Goal: Information Seeking & Learning: Learn about a topic

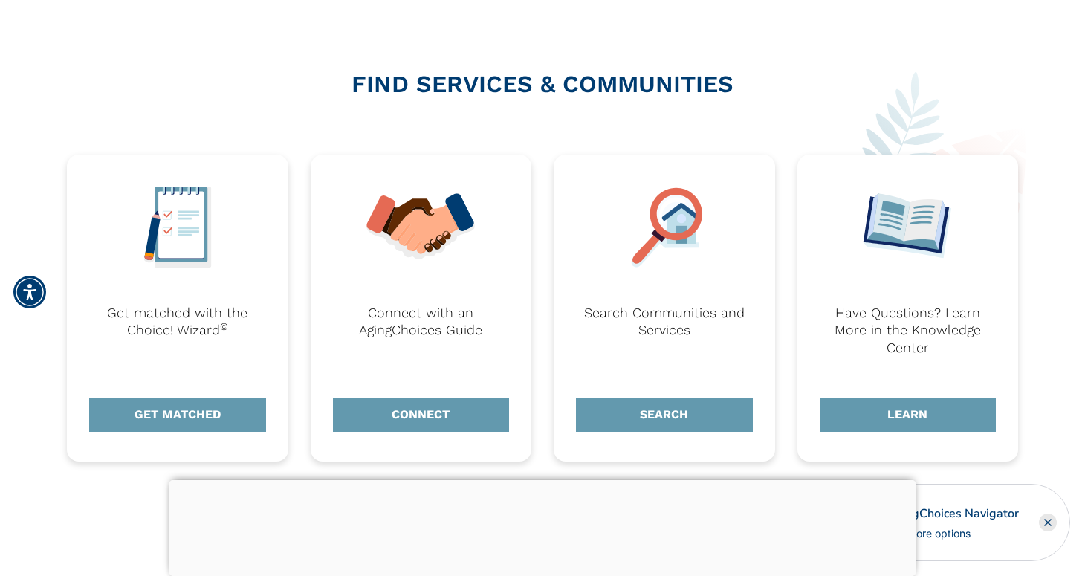
scroll to position [529, 0]
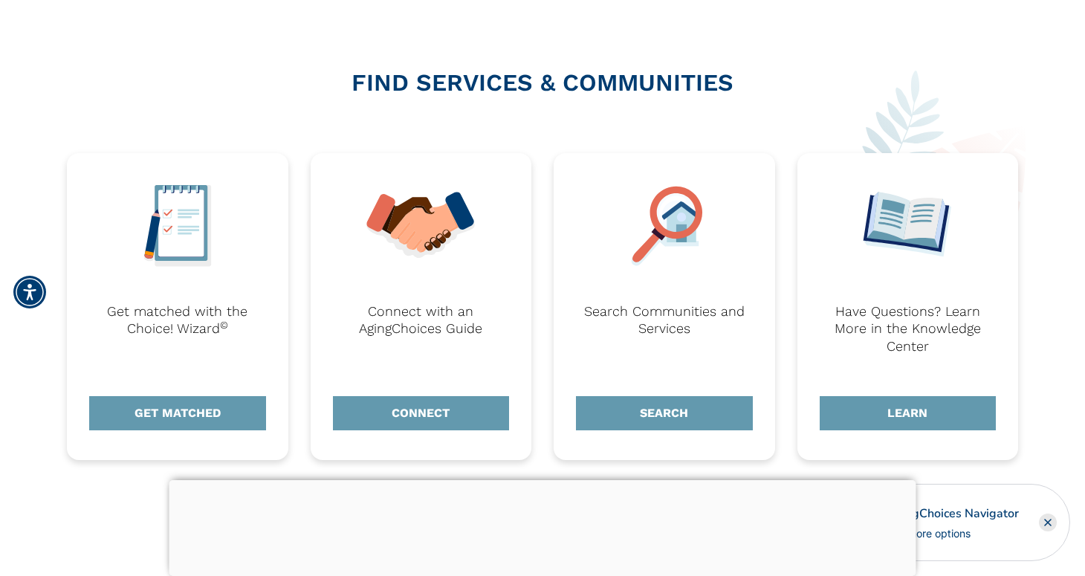
click at [545, 480] on div at bounding box center [542, 480] width 747 height 0
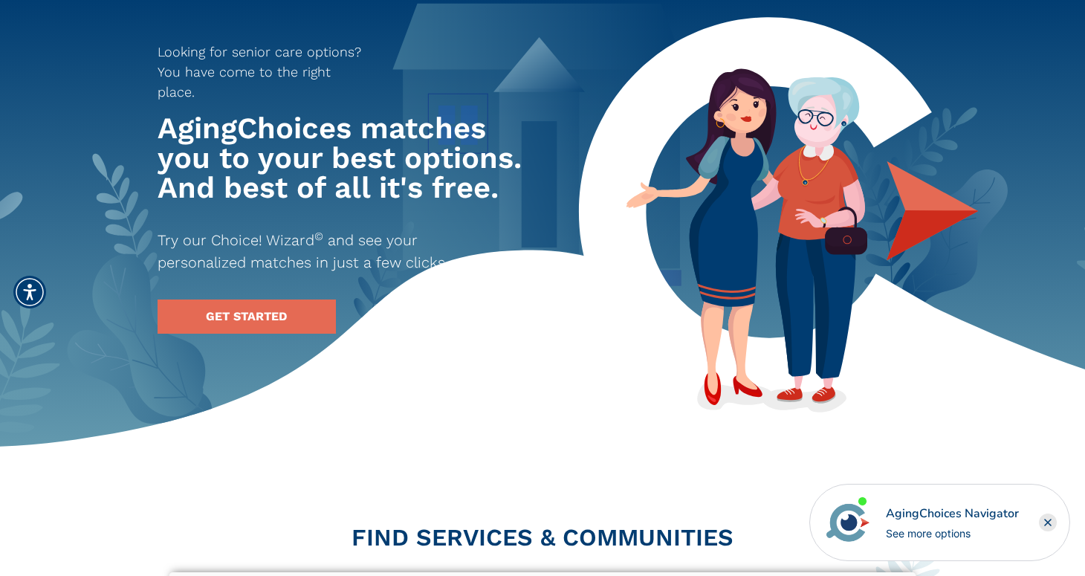
scroll to position [0, 0]
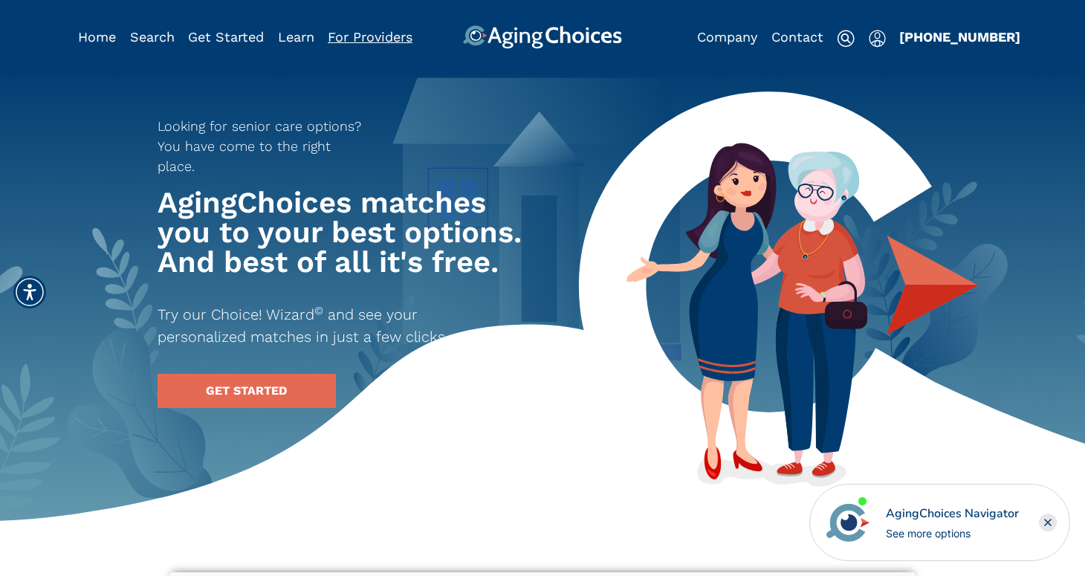
click at [353, 32] on link "For Providers" at bounding box center [370, 37] width 85 height 16
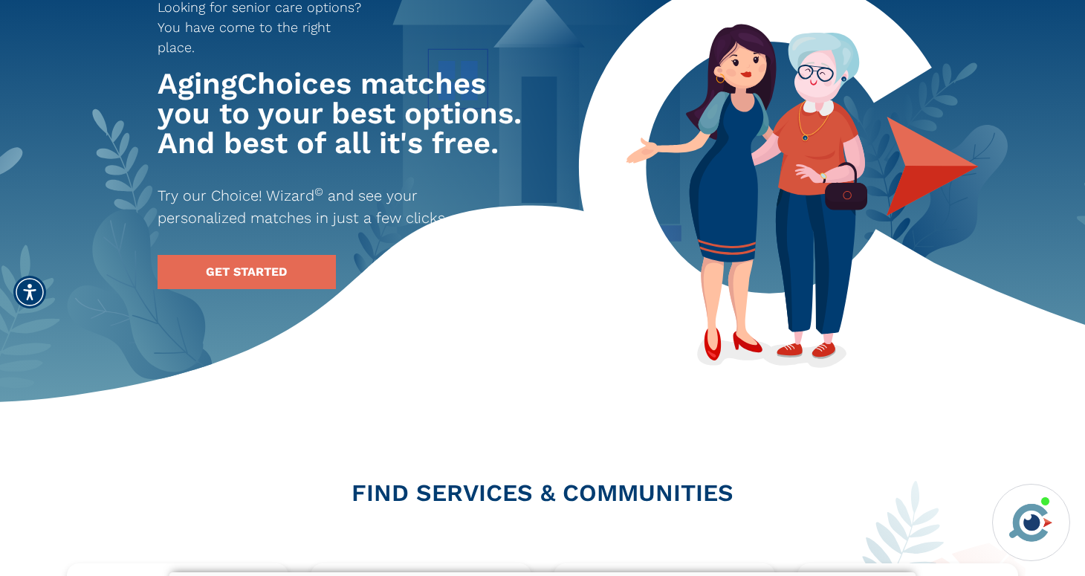
scroll to position [144, 0]
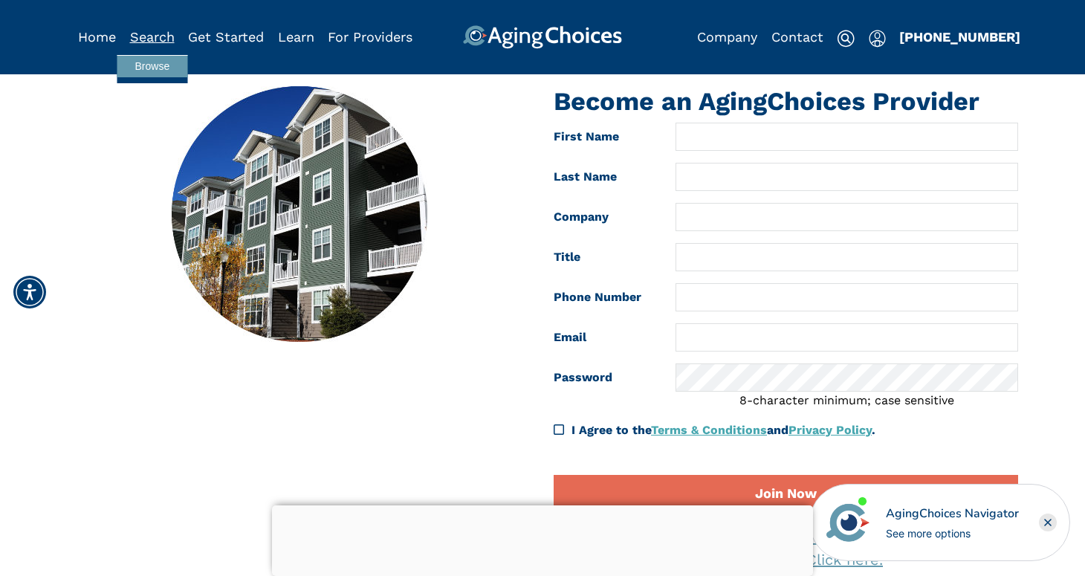
click at [152, 34] on link "Search" at bounding box center [152, 37] width 45 height 16
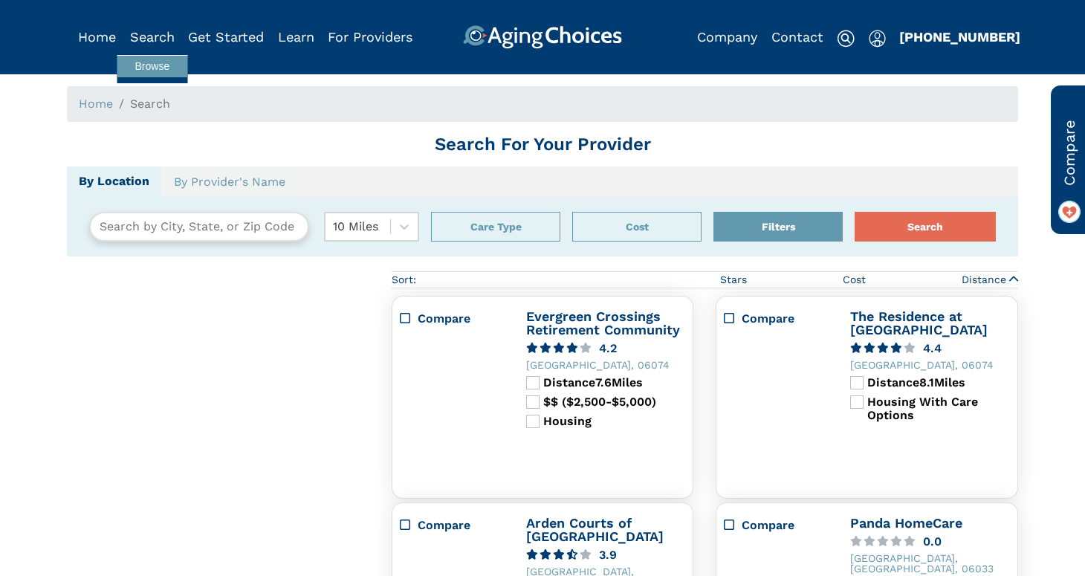
type input "[GEOGRAPHIC_DATA], [US_STATE], [GEOGRAPHIC_DATA] 06033"
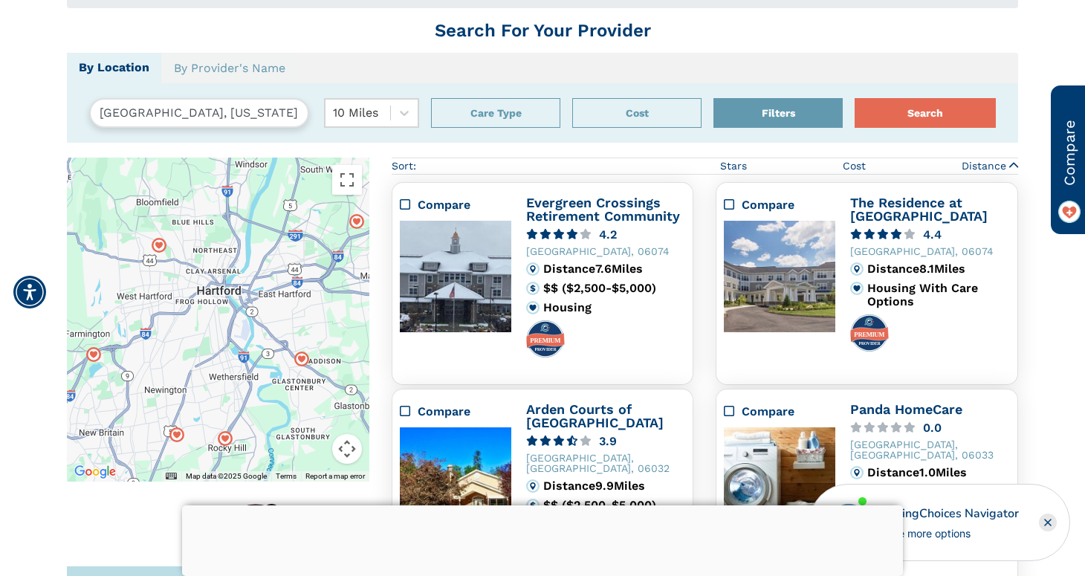
scroll to position [185, 0]
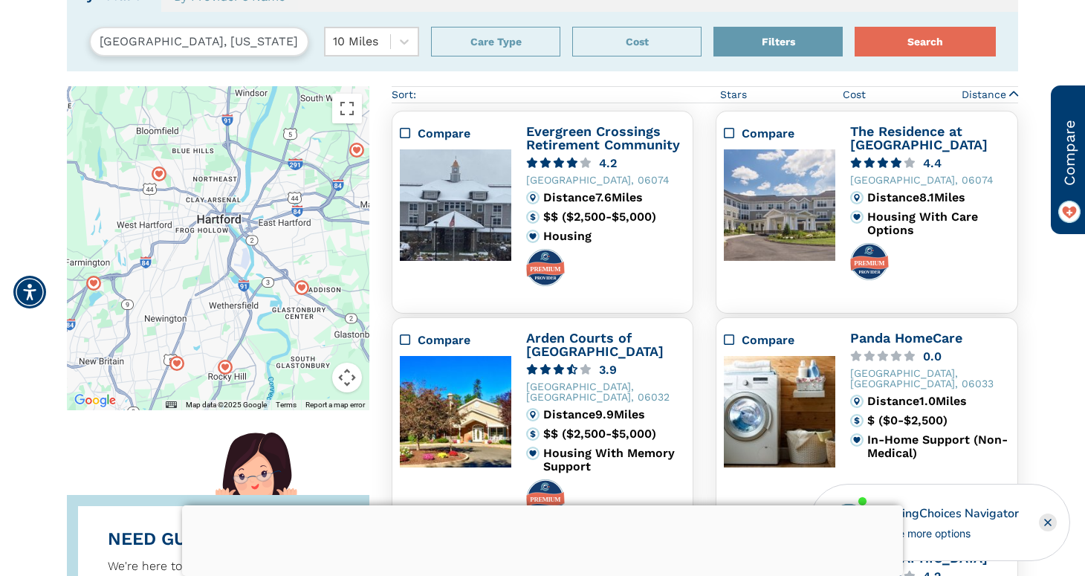
click at [549, 505] on div at bounding box center [542, 505] width 721 height 0
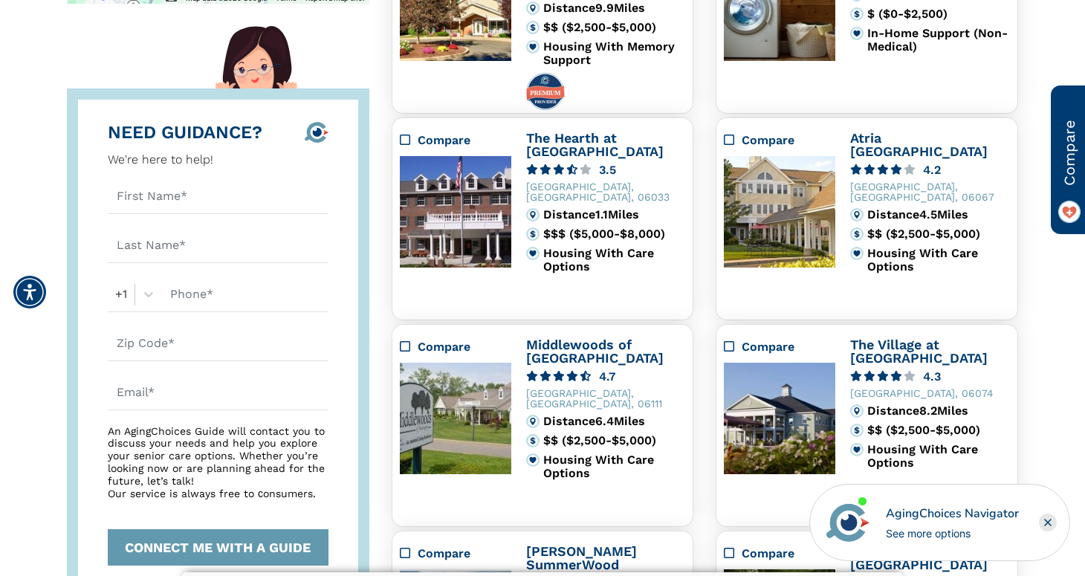
scroll to position [0, 0]
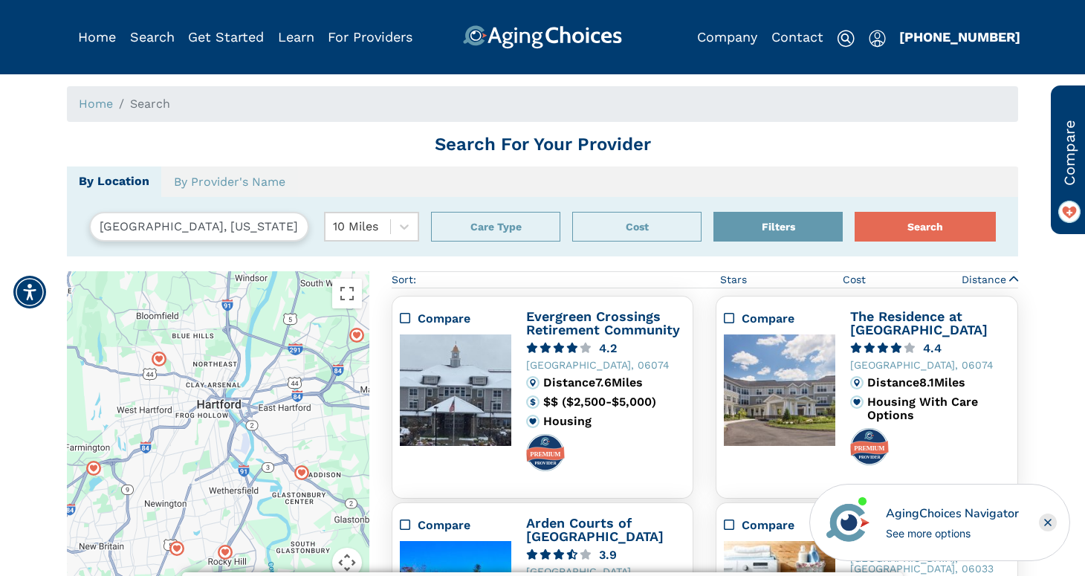
click at [903, 535] on div "See more options" at bounding box center [952, 533] width 133 height 16
